Goal: Obtain resource: Download file/media

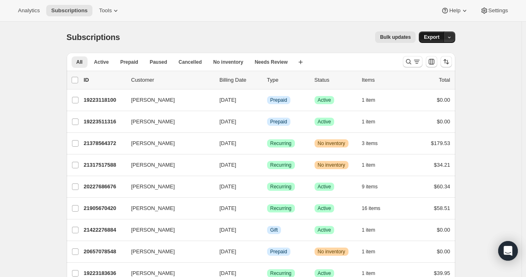
click at [432, 35] on span "Export" at bounding box center [432, 37] width 16 height 7
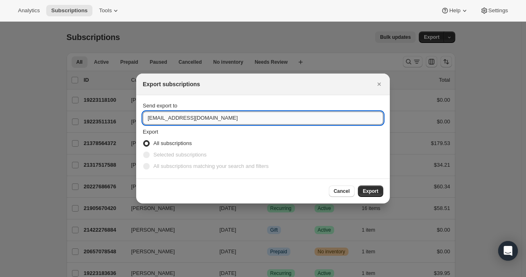
click at [273, 116] on input "support@fuelgoods.com" at bounding box center [263, 118] width 240 height 13
type input "cekerberg@fuelgoods.com"
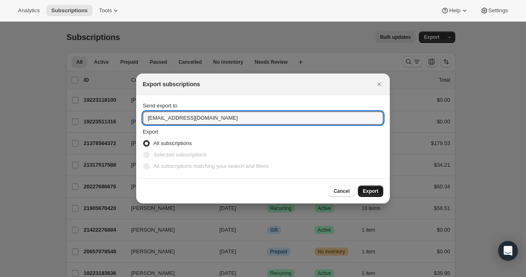
click at [379, 194] on button "Export" at bounding box center [370, 191] width 25 height 11
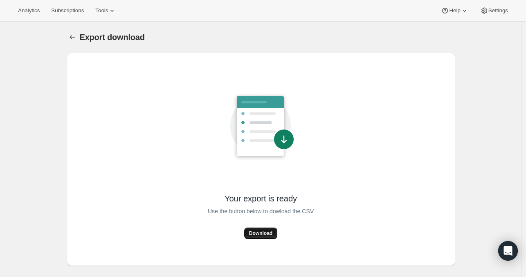
click at [270, 234] on span "Download" at bounding box center [260, 233] width 23 height 7
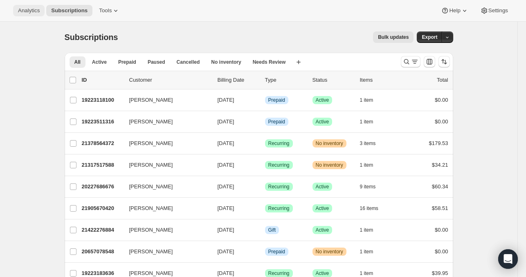
click at [18, 9] on button "Analytics" at bounding box center [28, 10] width 31 height 11
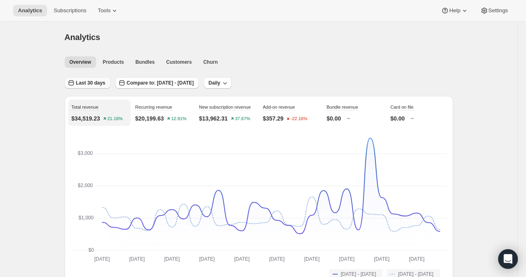
click at [89, 84] on span "Last 30 days" at bounding box center [90, 83] width 29 height 7
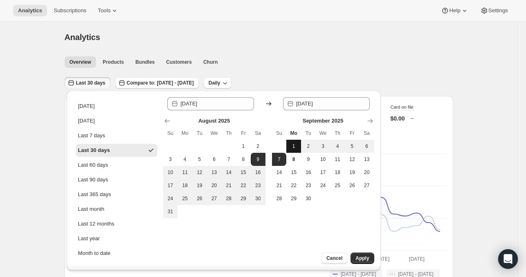
click at [294, 140] on button "1" at bounding box center [293, 146] width 15 height 13
type input "2025-09-01"
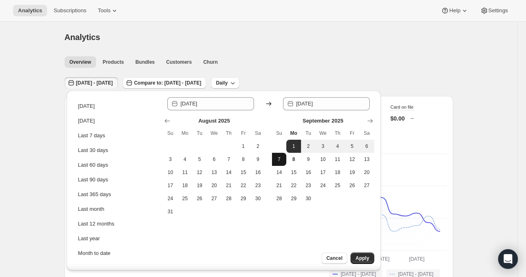
click at [278, 156] on span "7" at bounding box center [279, 159] width 8 height 7
type input "2025-09-07"
click at [366, 256] on span "Apply" at bounding box center [361, 258] width 13 height 7
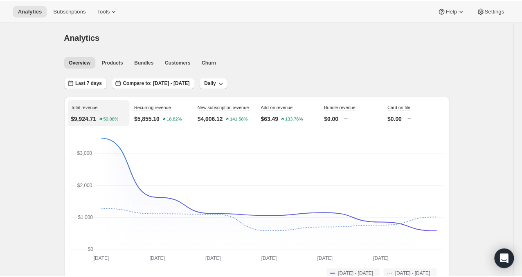
scroll to position [196, 0]
